Goal: Task Accomplishment & Management: Use online tool/utility

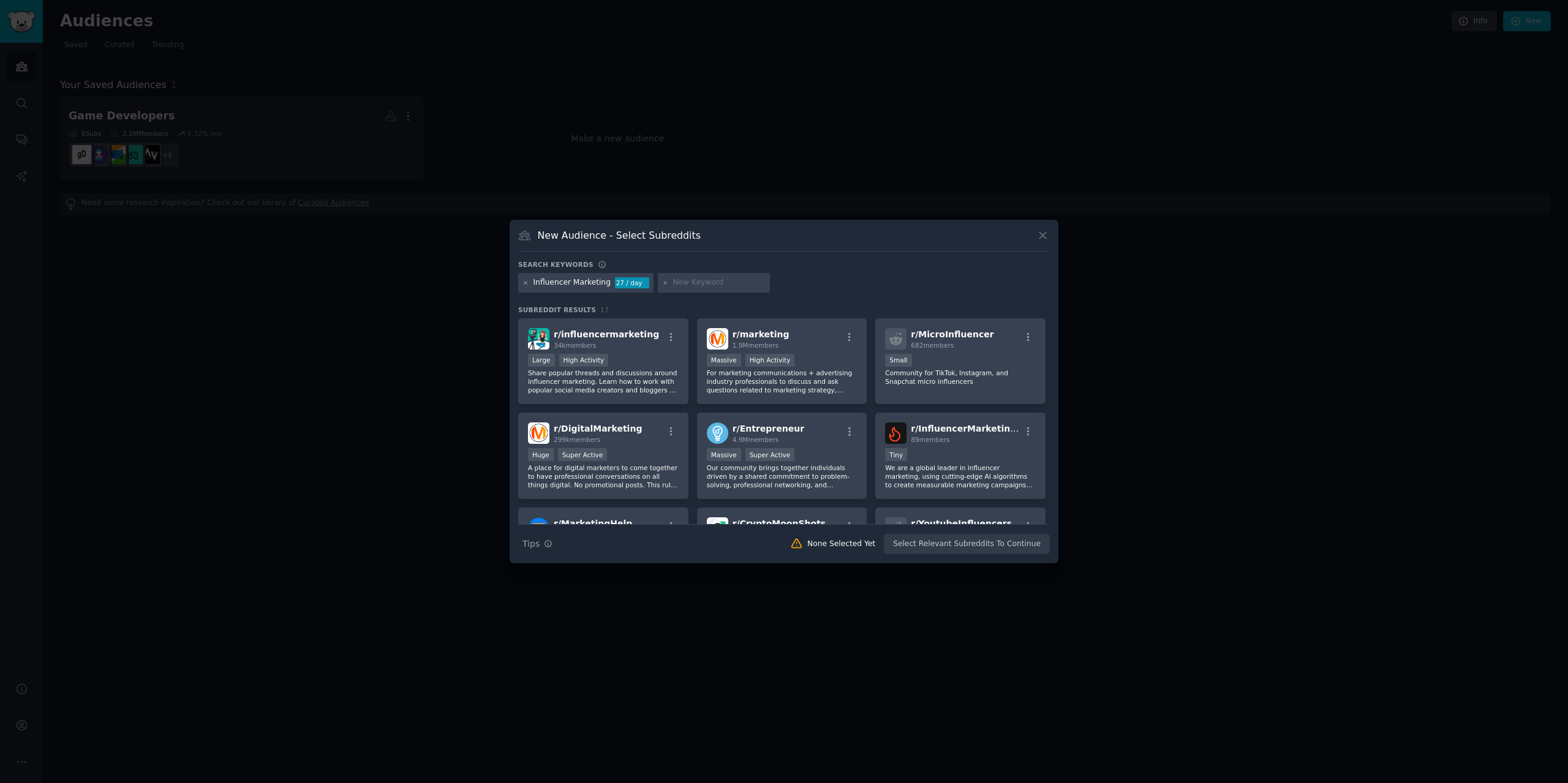
click at [525, 283] on icon at bounding box center [525, 282] width 3 height 3
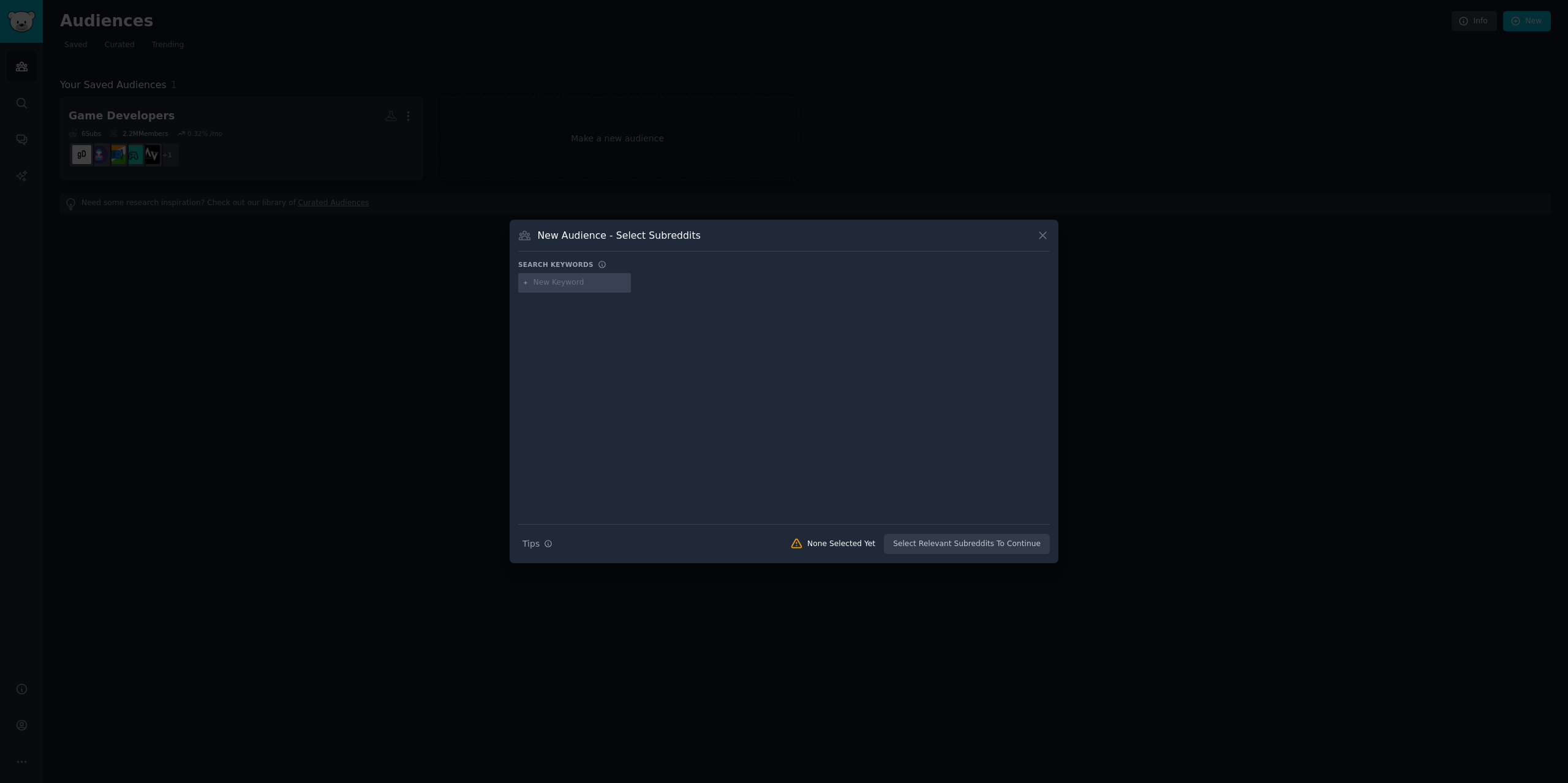
click at [570, 280] on input "text" at bounding box center [579, 282] width 93 height 11
type input "influencer"
click at [524, 280] on icon at bounding box center [525, 282] width 6 height 6
click at [602, 281] on input "influencer" at bounding box center [579, 282] width 93 height 11
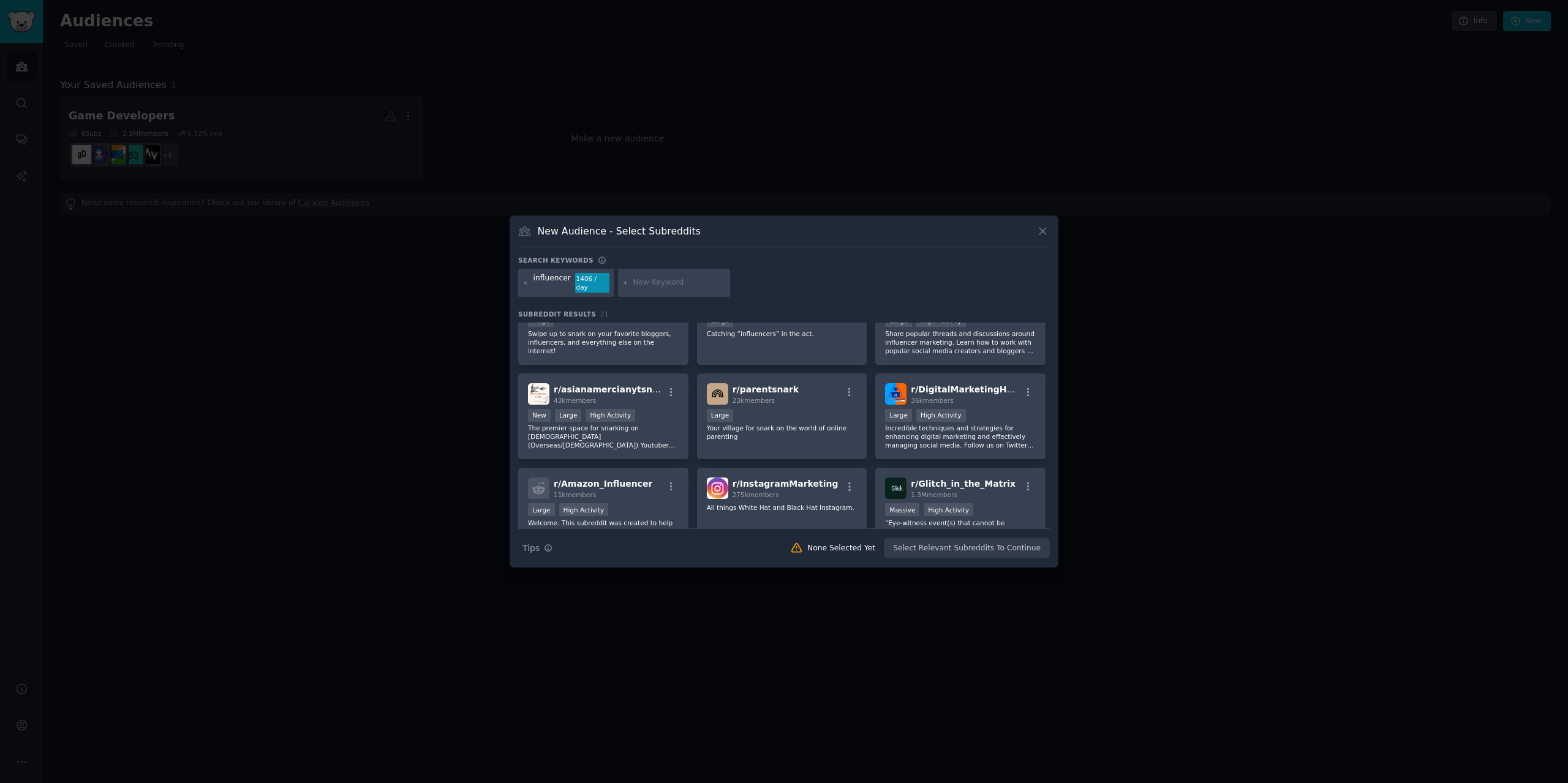
scroll to position [367, 0]
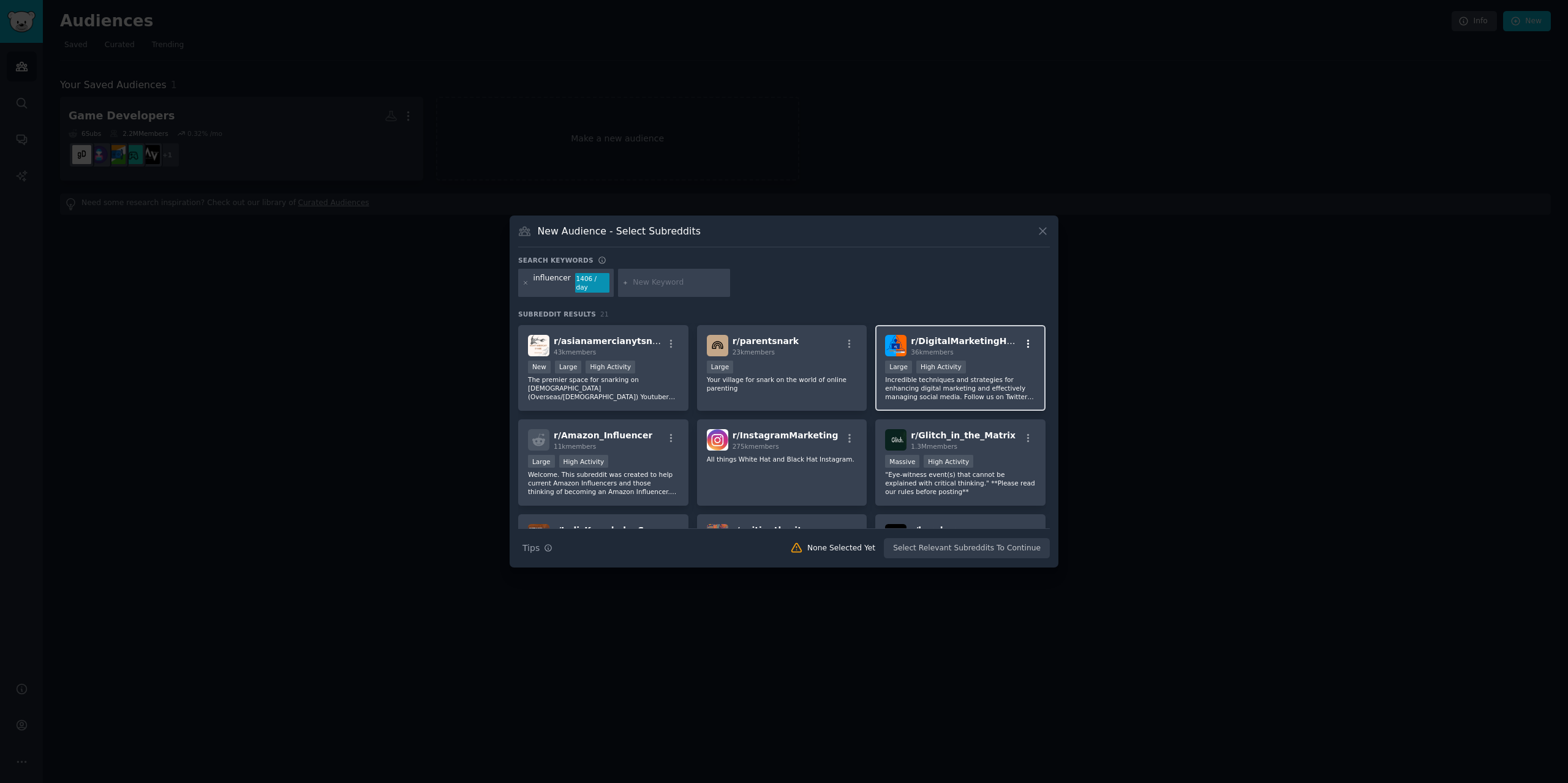
click at [1029, 339] on icon "button" at bounding box center [1028, 344] width 11 height 11
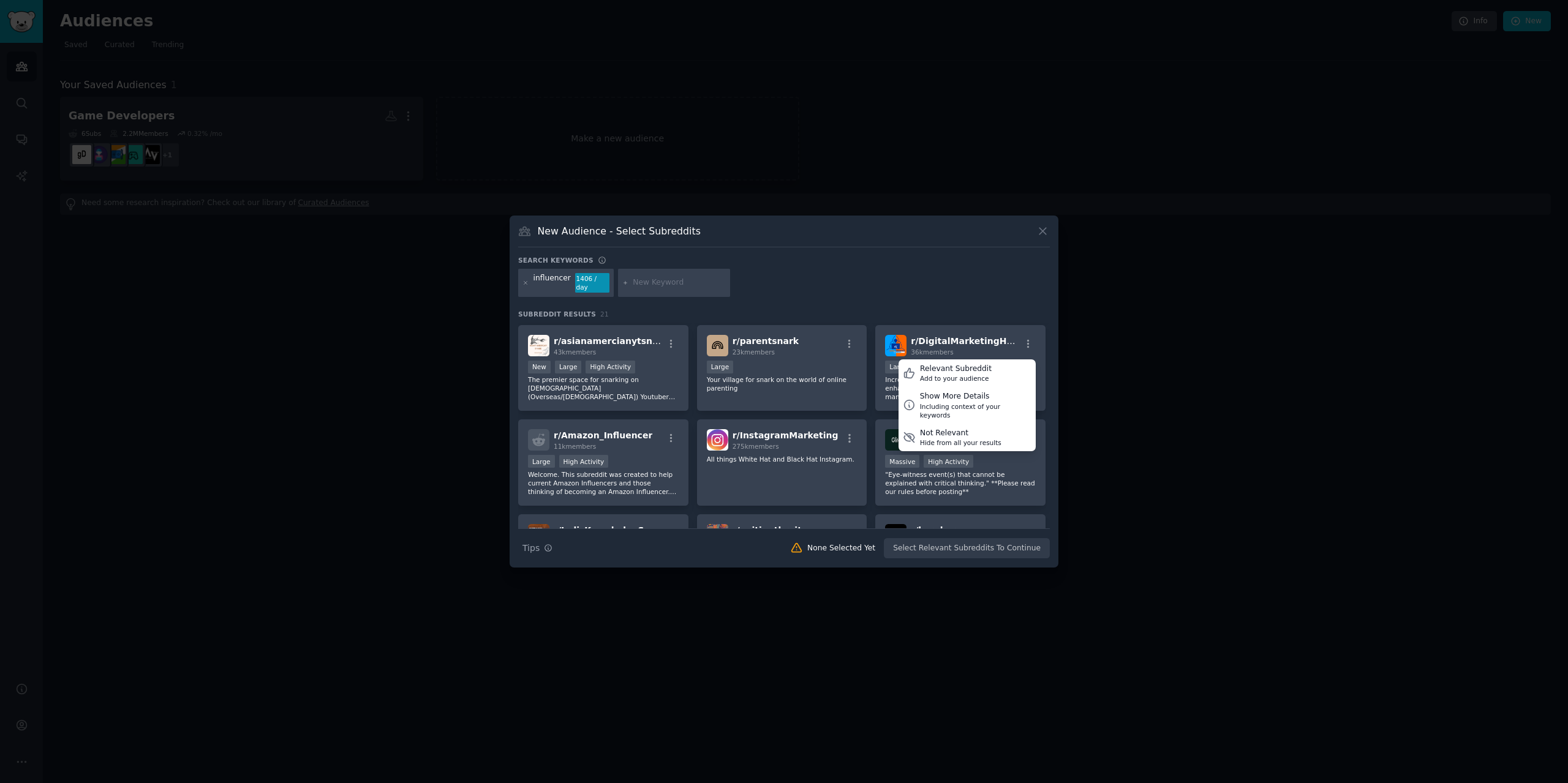
click at [1010, 290] on div "influencer 1406 / day" at bounding box center [783, 285] width 531 height 32
click at [1039, 232] on icon at bounding box center [1042, 231] width 6 height 6
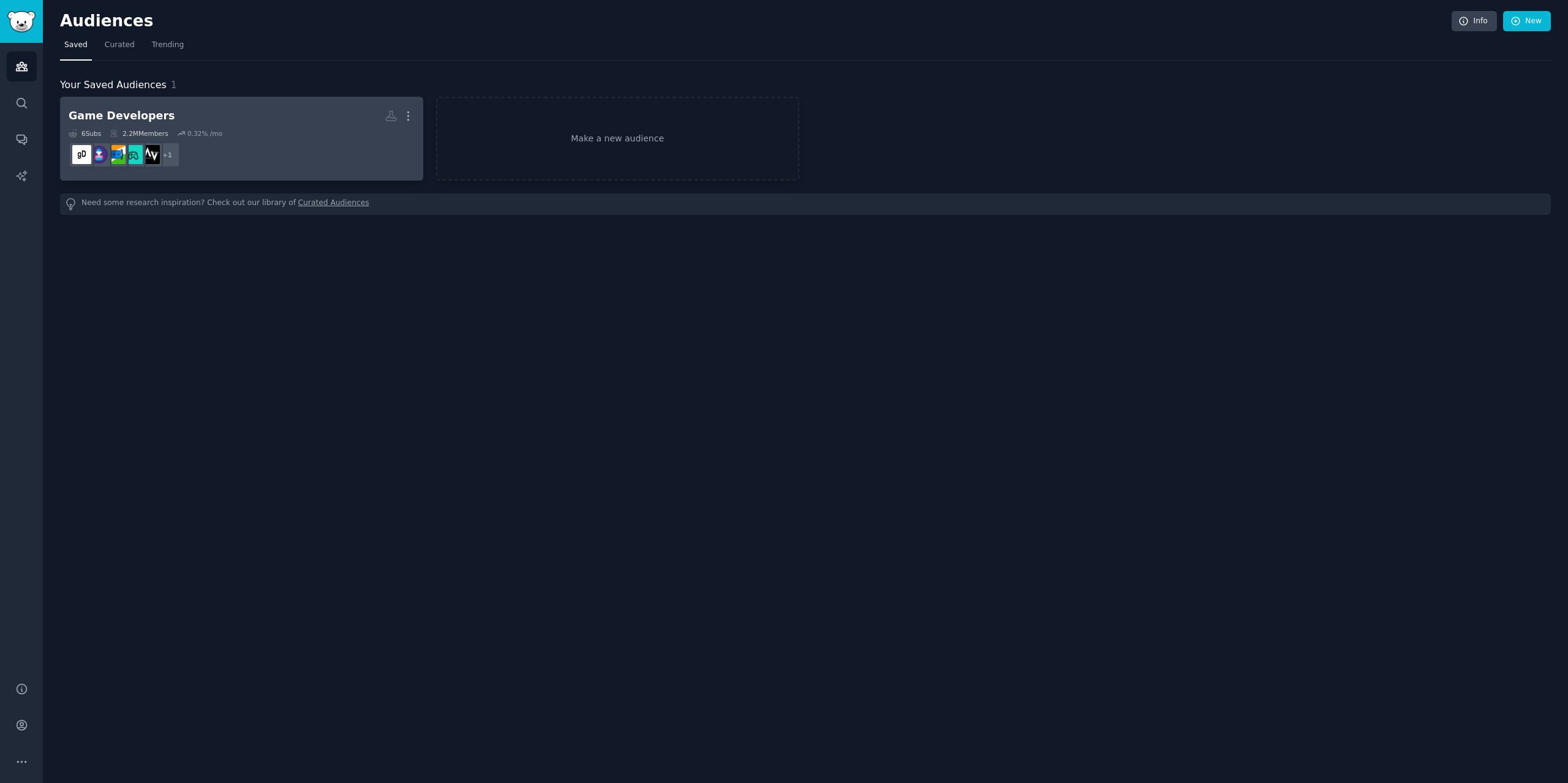
click at [264, 123] on h2 "Game Developers Custom Audience More" at bounding box center [242, 116] width 346 height 22
